Goal: Task Accomplishment & Management: Manage account settings

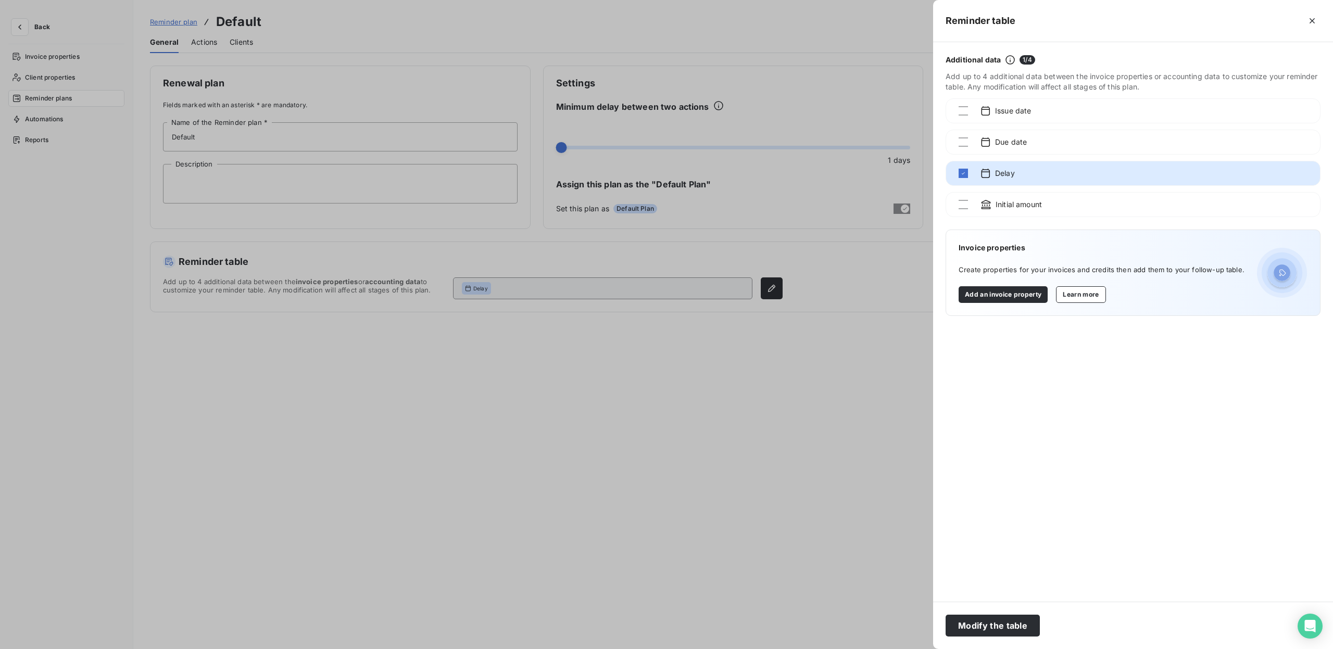
click at [357, 418] on div at bounding box center [666, 324] width 1333 height 649
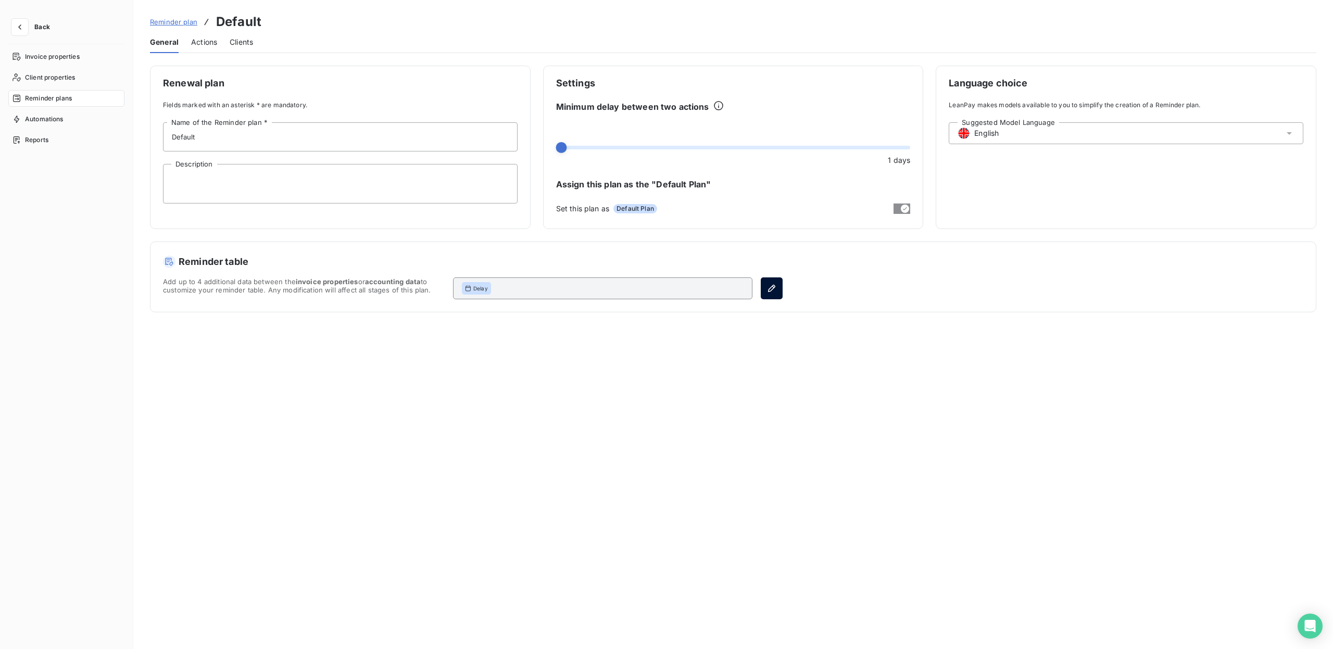
click at [771, 285] on icon "button" at bounding box center [772, 288] width 10 height 10
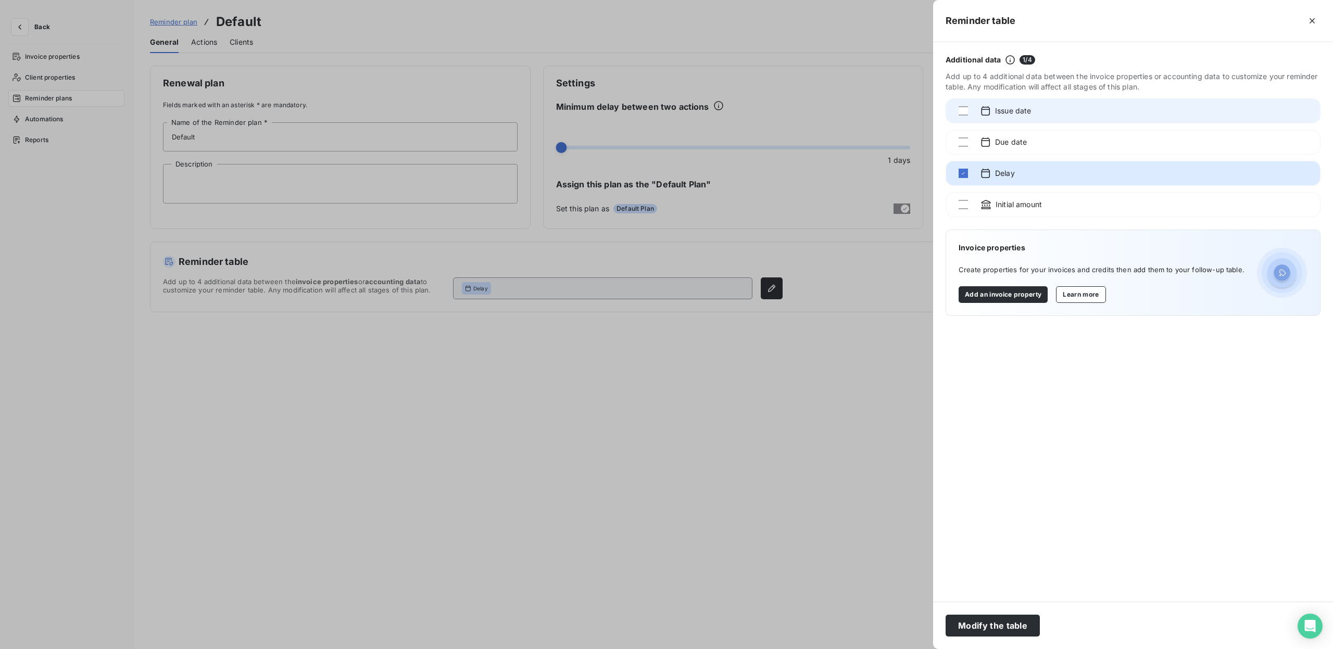
drag, startPoint x: 1038, startPoint y: 108, endPoint x: 1039, endPoint y: 114, distance: 5.9
click at [1039, 110] on div "Issue date" at bounding box center [1133, 110] width 375 height 25
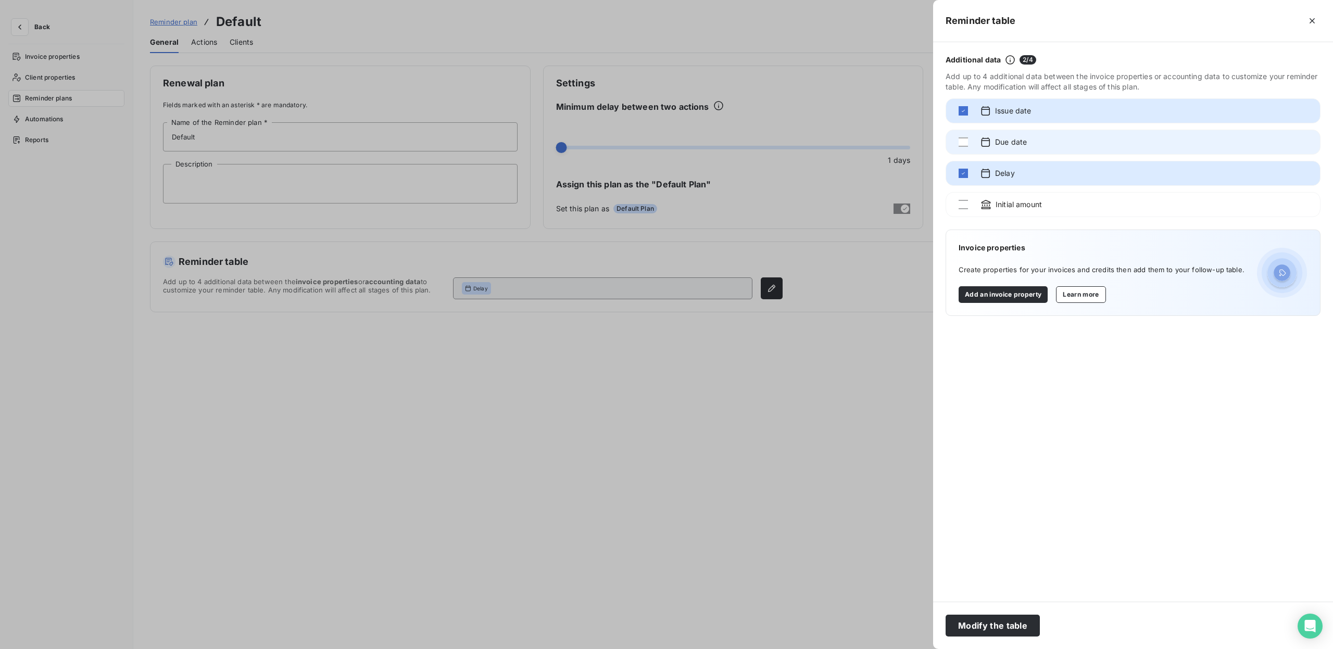
click at [1007, 133] on div "Due date" at bounding box center [1133, 142] width 375 height 25
drag, startPoint x: 1042, startPoint y: 107, endPoint x: 1047, endPoint y: 145, distance: 37.8
click at [1047, 145] on div "Additional data 3 / 4 Add up to 4 additional data between the invoice propertie…" at bounding box center [1133, 322] width 400 height 560
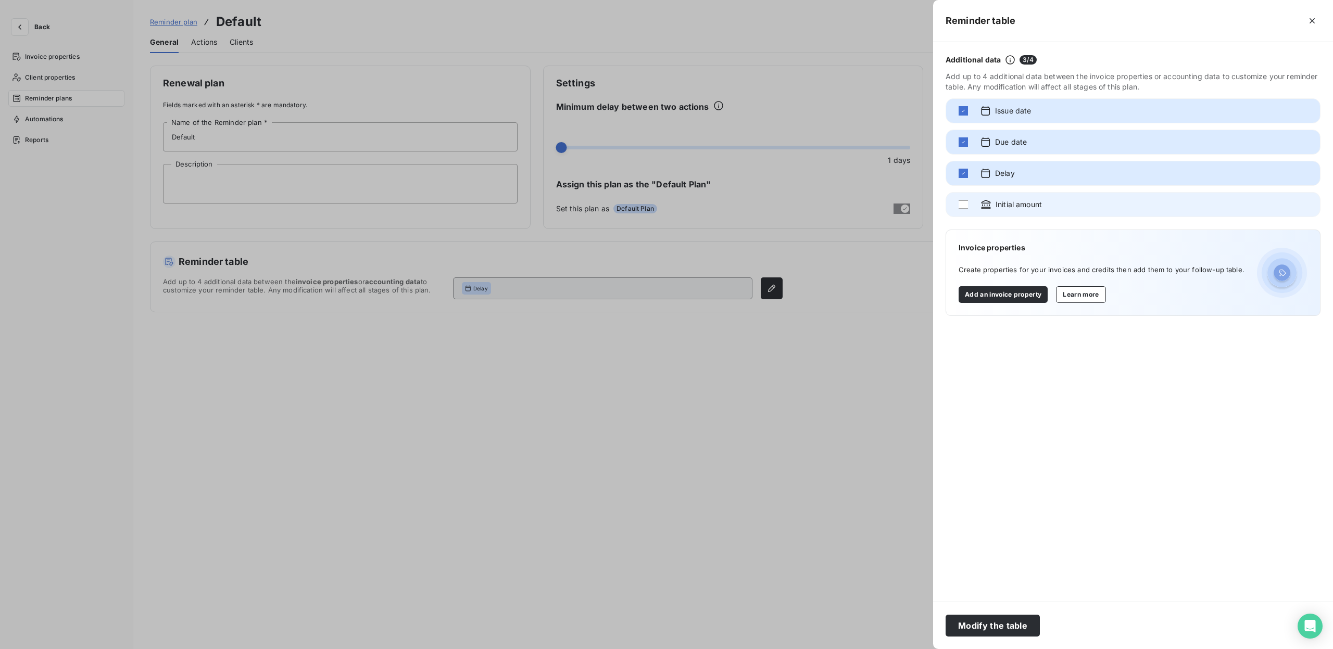
click at [1006, 203] on span "Initial amount" at bounding box center [1019, 204] width 46 height 10
click at [1081, 298] on button "Learn more" at bounding box center [1080, 294] width 49 height 17
click at [1089, 291] on button "Learn more" at bounding box center [1080, 294] width 49 height 17
click at [1021, 297] on button "Add an invoice property" at bounding box center [1003, 294] width 89 height 17
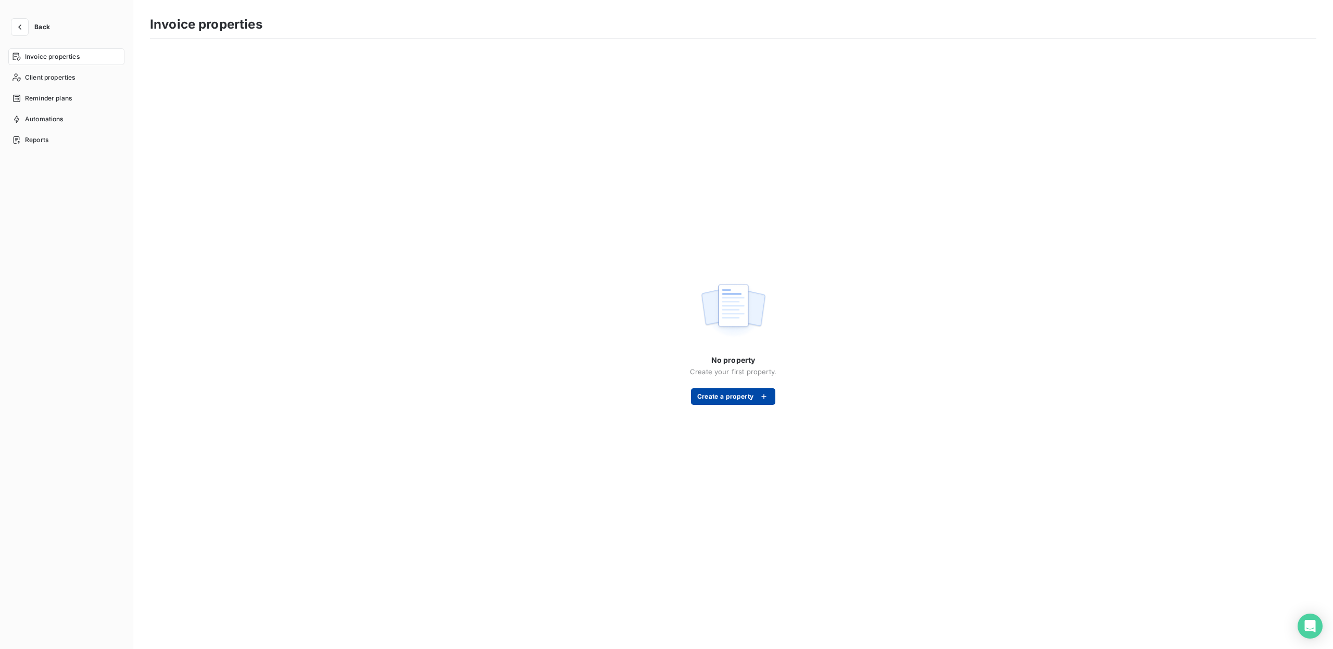
click at [737, 397] on button "Create a property" at bounding box center [733, 397] width 84 height 17
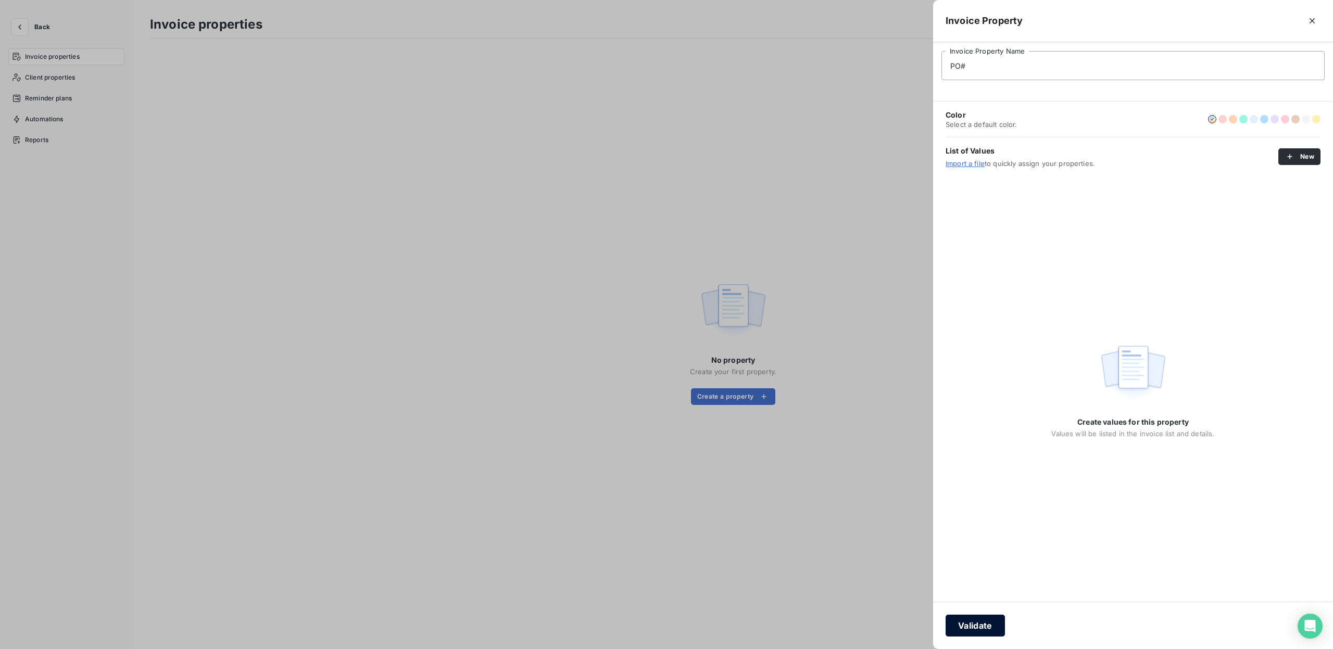
type input "PO#"
click at [988, 634] on button "Validate" at bounding box center [975, 626] width 59 height 22
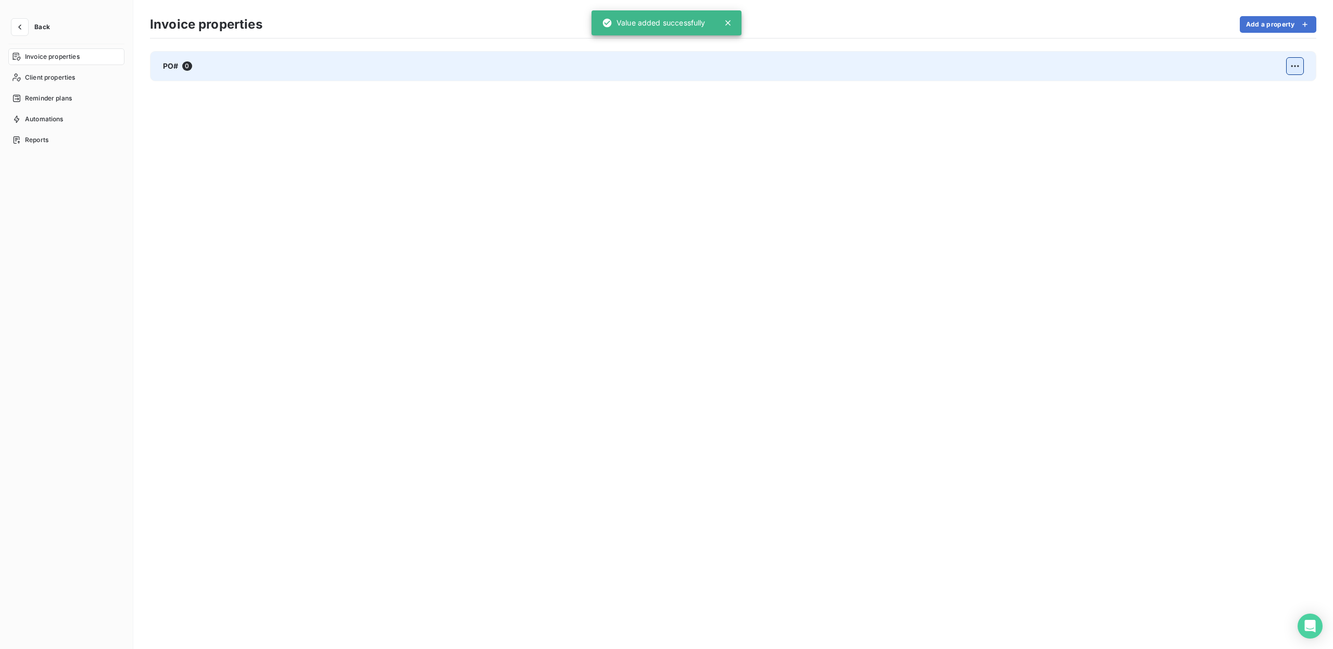
click at [1293, 64] on html "Back Invoice properties Client properties Reminder plans Automations Reports In…" at bounding box center [666, 324] width 1333 height 649
click at [1154, 94] on icon at bounding box center [1150, 93] width 8 height 8
click at [55, 58] on span "Invoice properties" at bounding box center [52, 56] width 55 height 9
click at [25, 25] on button "button" at bounding box center [19, 27] width 17 height 17
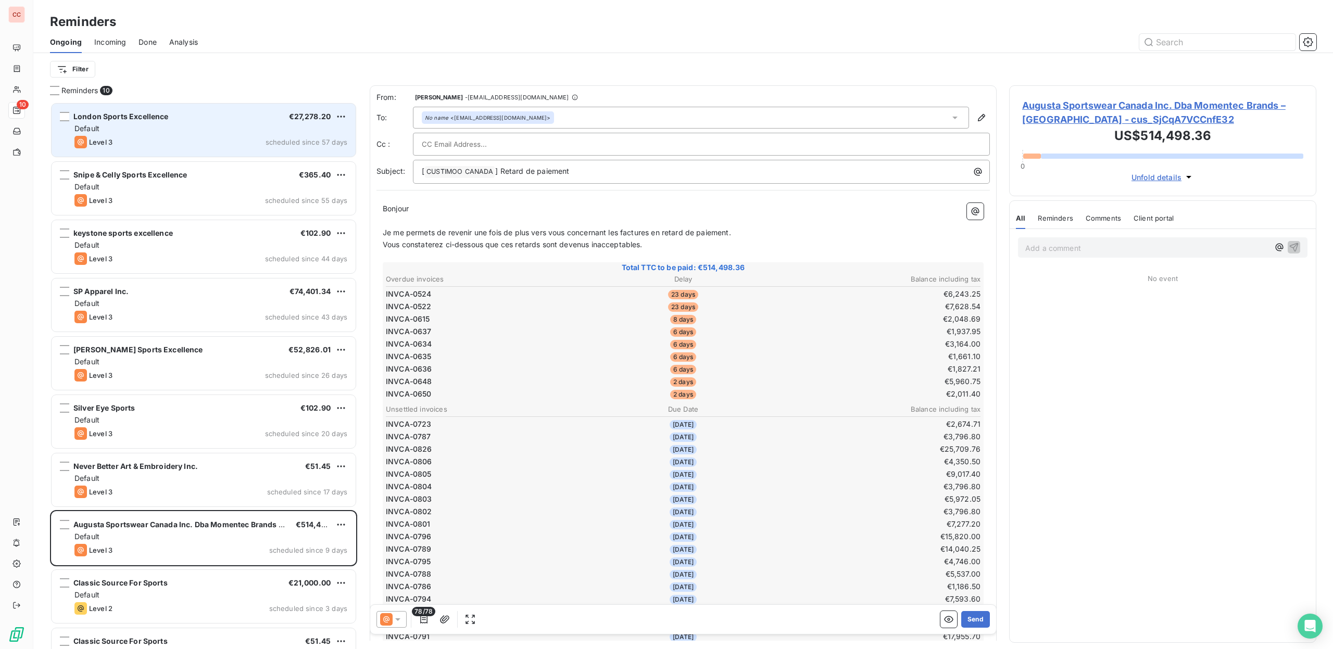
click at [234, 118] on div "London Sports Excellence €27,278.20" at bounding box center [210, 116] width 273 height 9
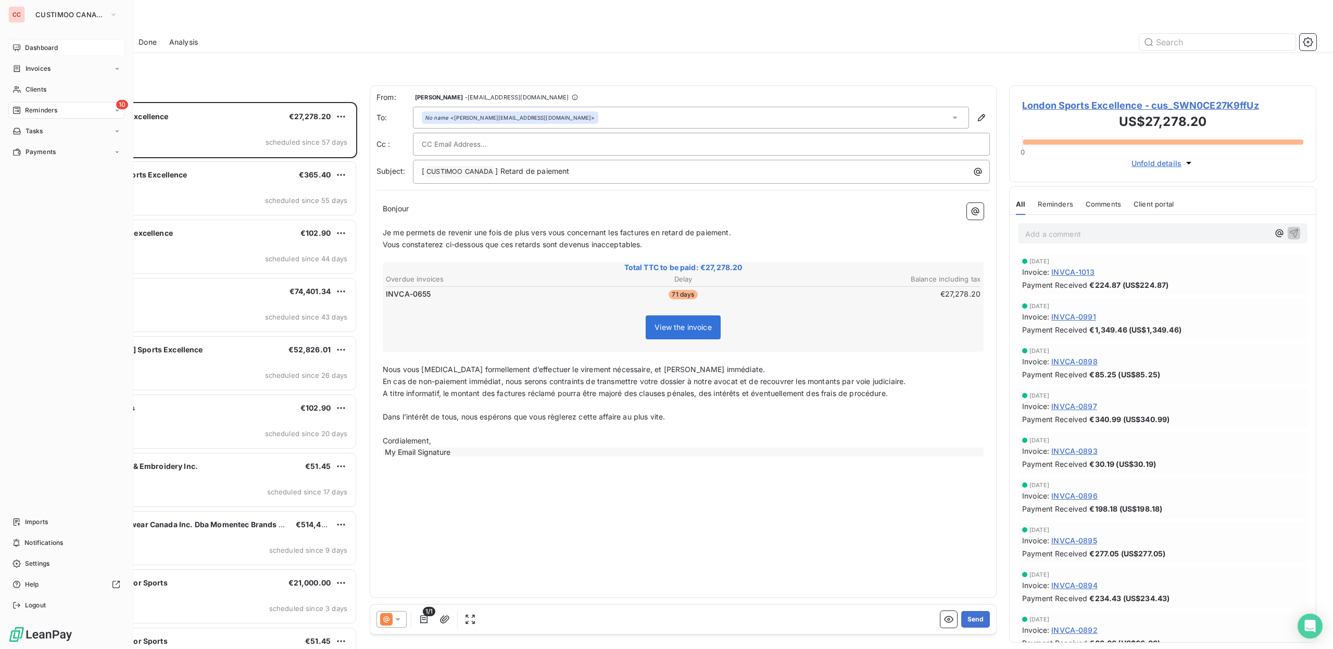
click at [57, 49] on span "Dashboard" at bounding box center [41, 47] width 33 height 9
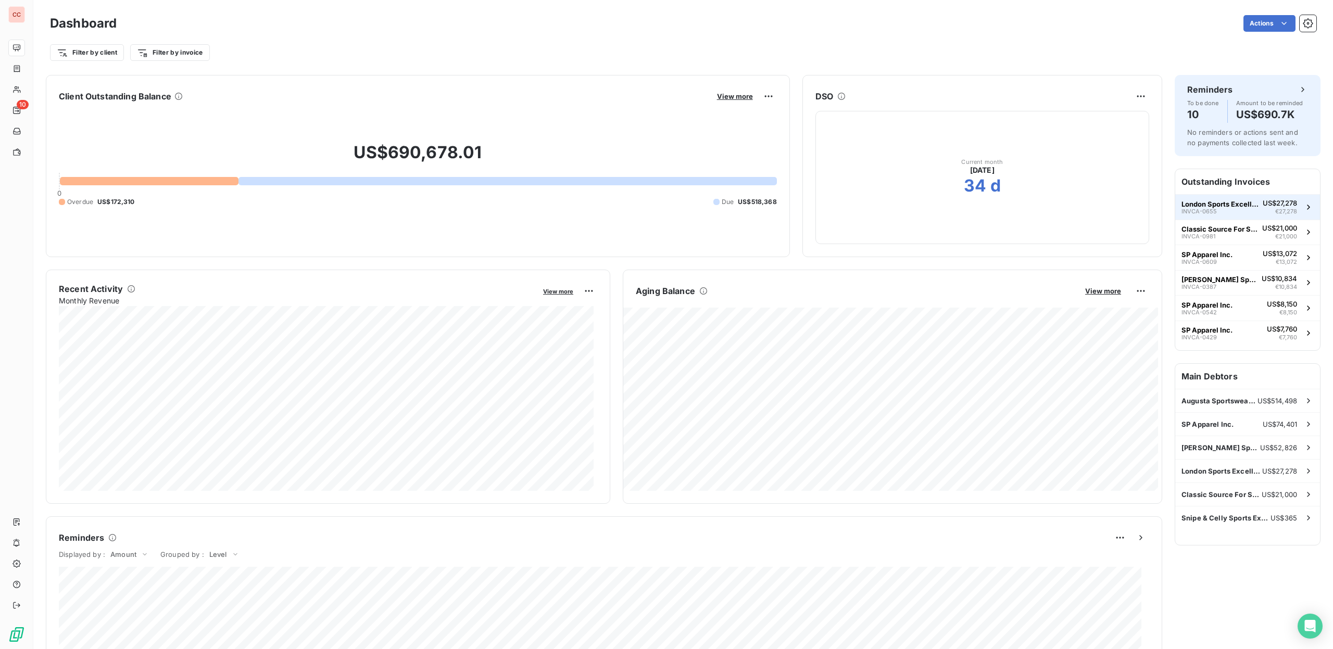
click at [1276, 211] on span "€27,278" at bounding box center [1287, 211] width 22 height 9
